Goal: Find specific page/section: Find specific page/section

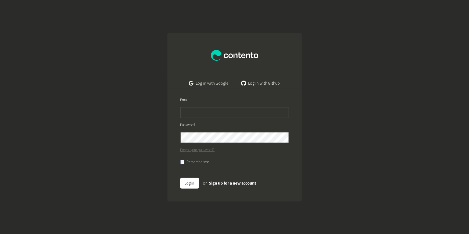
click at [229, 78] on link "Log in with Google" at bounding box center [209, 83] width 48 height 11
click at [211, 83] on link "Log in with Google" at bounding box center [209, 83] width 48 height 11
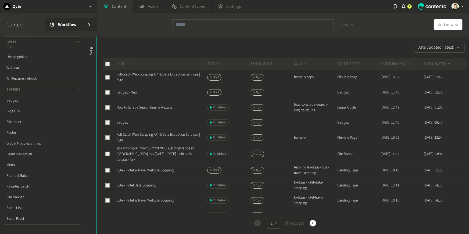
scroll to position [127, 0]
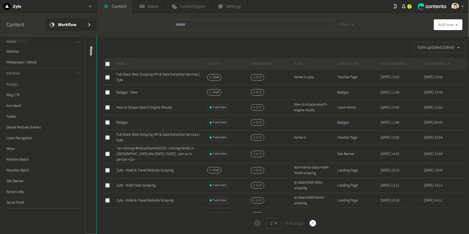
click at [16, 84] on link "Badges" at bounding box center [42, 84] width 76 height 11
